Goal: Contribute content: Add original content to the website for others to see

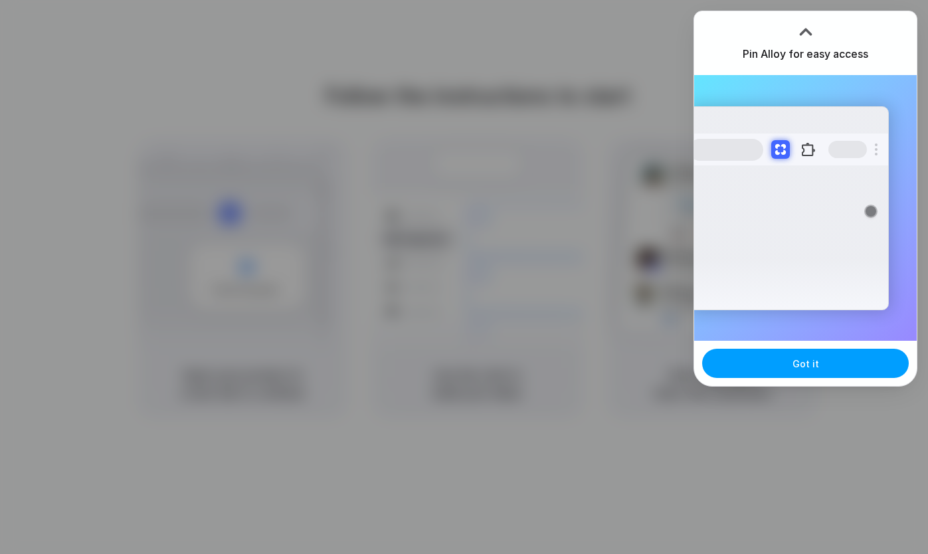
click at [777, 365] on button "Got it" at bounding box center [805, 363] width 207 height 29
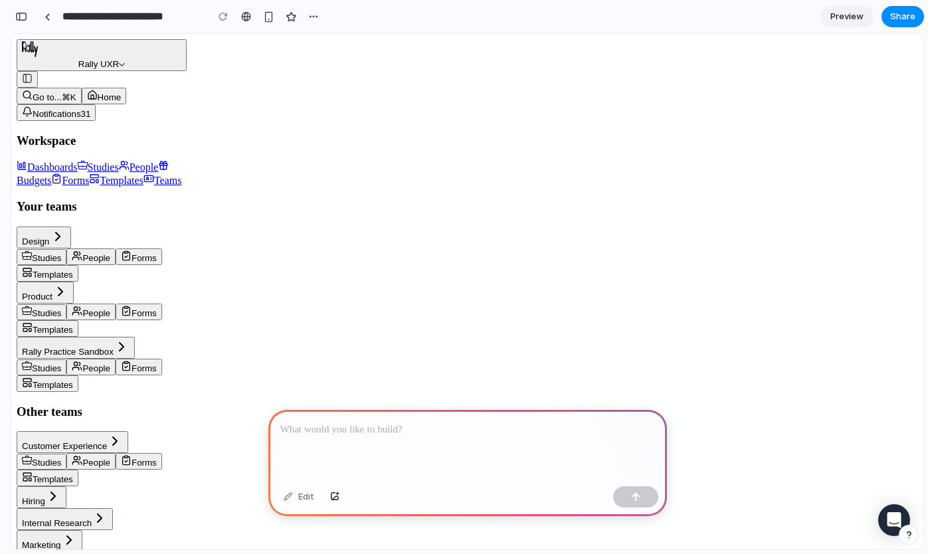
click at [326, 429] on p at bounding box center [467, 430] width 375 height 16
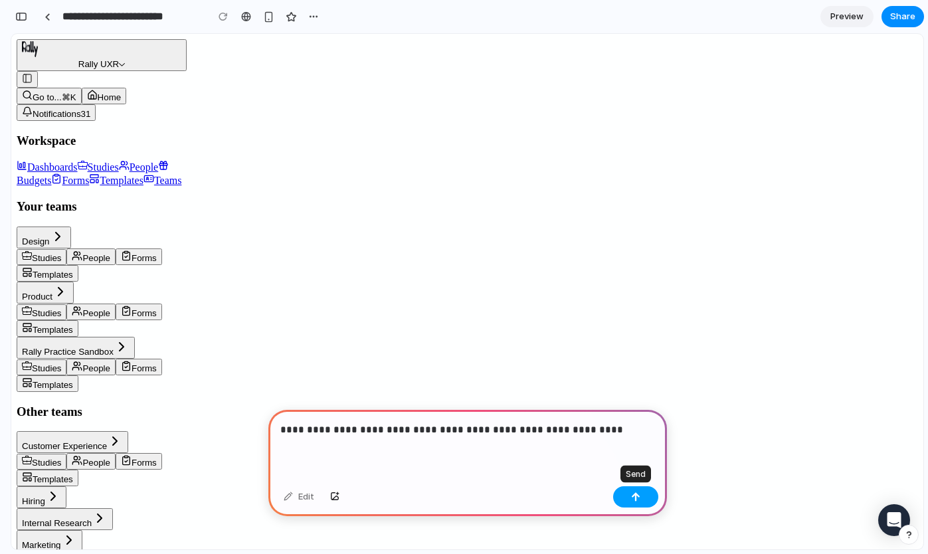
click at [642, 490] on button "button" at bounding box center [635, 496] width 45 height 21
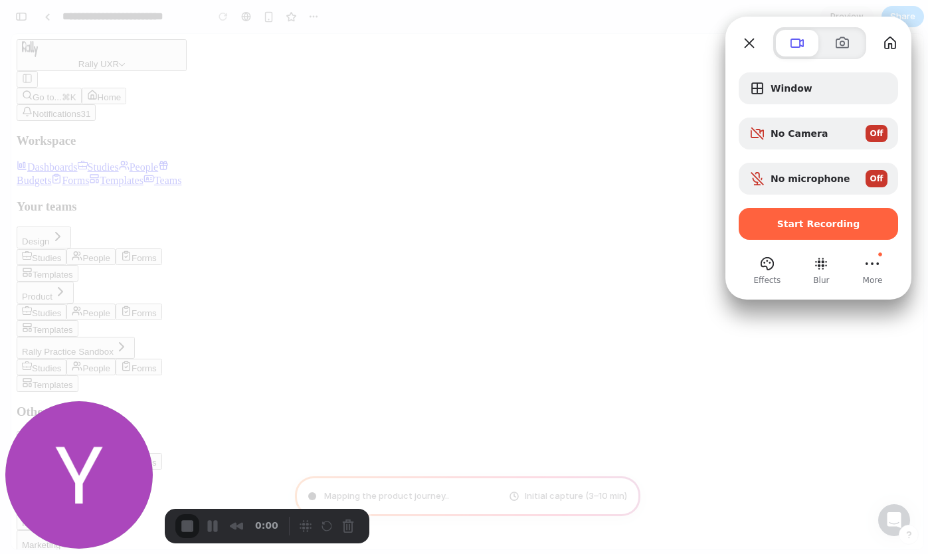
click at [553, 302] on div at bounding box center [464, 277] width 928 height 554
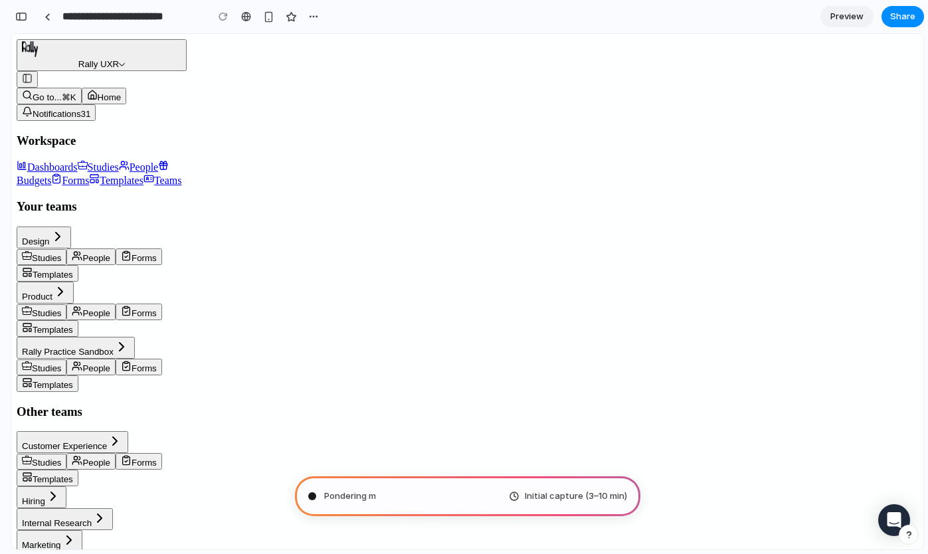
click at [317, 498] on div "Pondering m" at bounding box center [342, 496] width 68 height 13
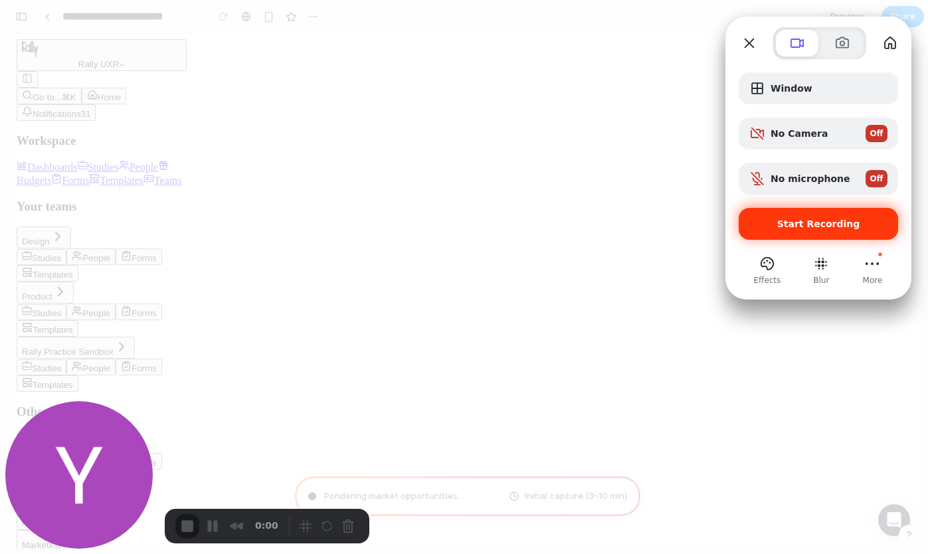
click at [807, 225] on span "Start Recording" at bounding box center [818, 224] width 83 height 11
click at [785, 228] on span "Start Recording" at bounding box center [818, 224] width 83 height 11
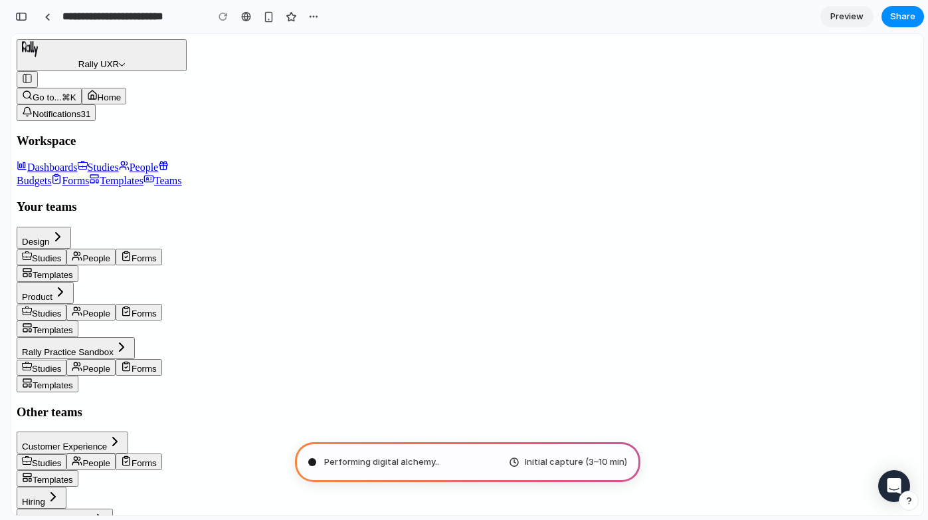
click at [76, 173] on link "Dashboards" at bounding box center [47, 166] width 61 height 11
click at [67, 173] on span "Dashboards" at bounding box center [52, 166] width 51 height 11
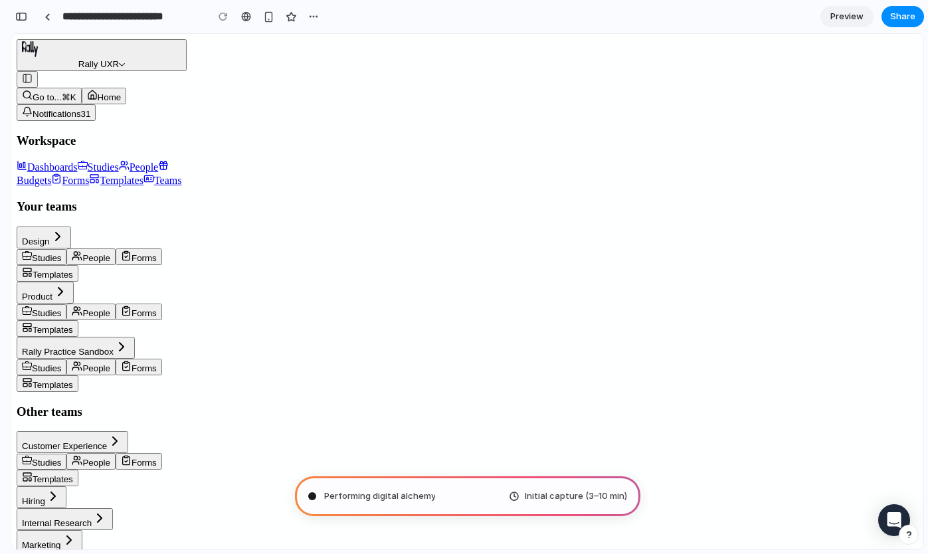
click at [60, 173] on span "Dashboards" at bounding box center [52, 166] width 51 height 11
click at [88, 173] on span "Studies" at bounding box center [103, 166] width 31 height 11
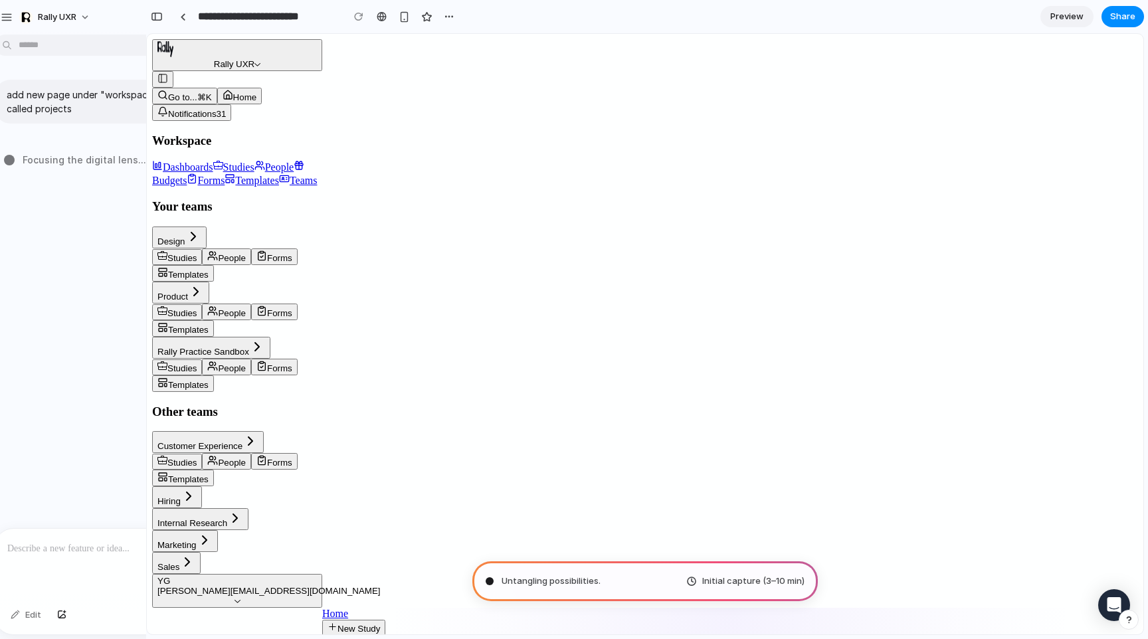
click at [39, 106] on p "add new page under "workspace" in the navigation called projects" at bounding box center [134, 102] width 254 height 28
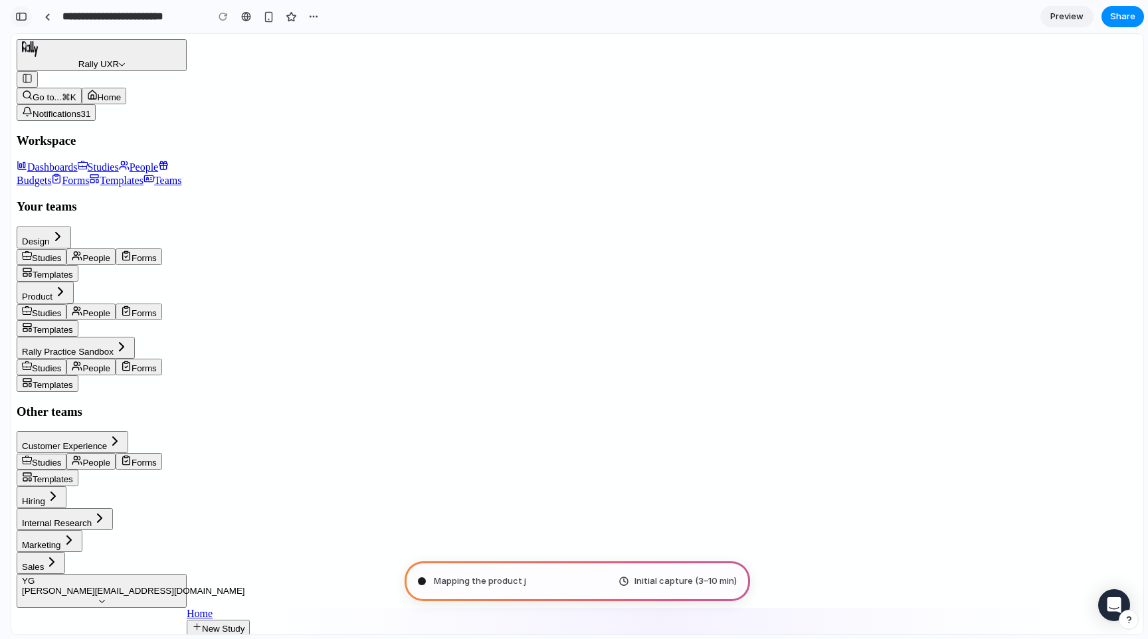
click at [19, 13] on div "button" at bounding box center [21, 16] width 12 height 9
